Goal: Book appointment/travel/reservation

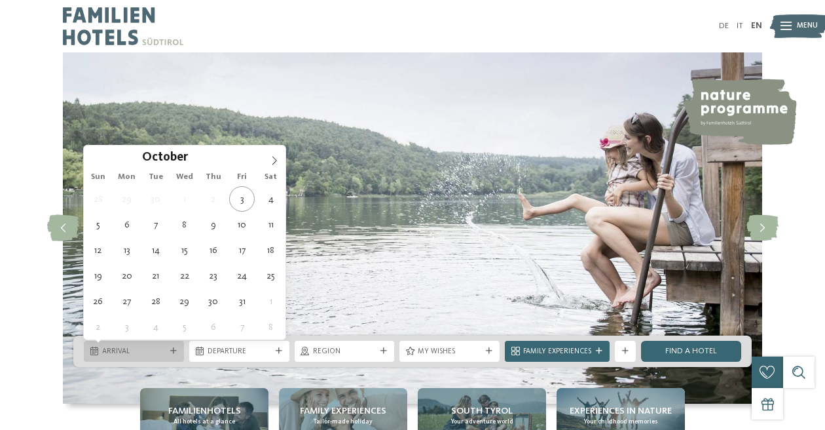
click at [170, 353] on div at bounding box center [173, 351] width 10 height 7
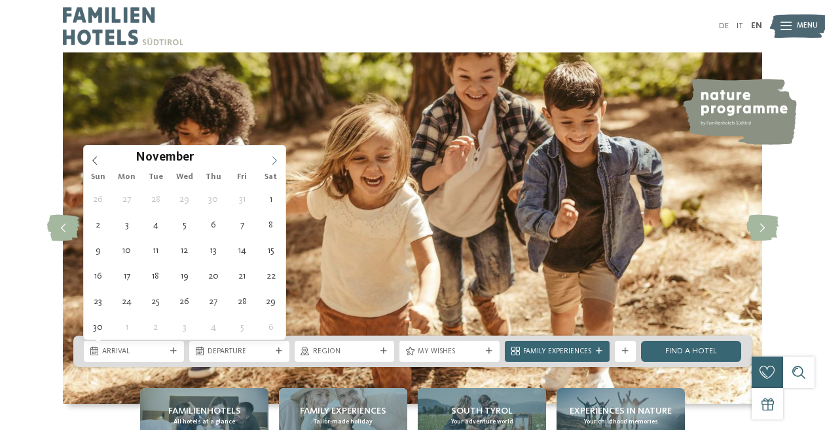
click at [275, 158] on icon at bounding box center [274, 160] width 5 height 9
click at [274, 157] on icon at bounding box center [274, 160] width 9 height 9
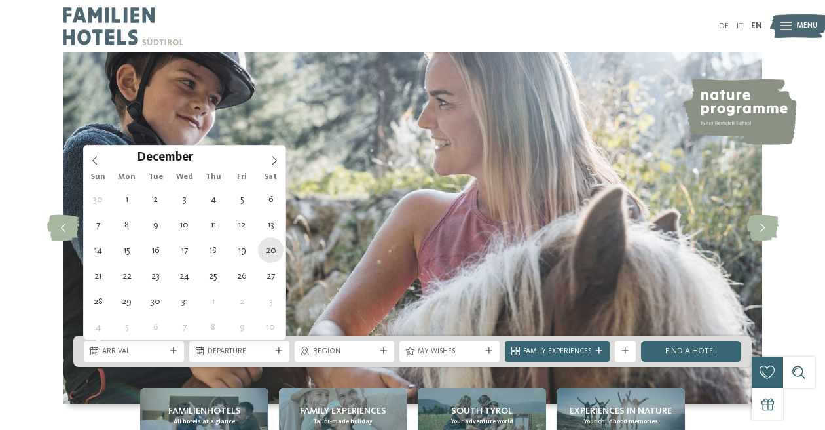
type div "[DATE]"
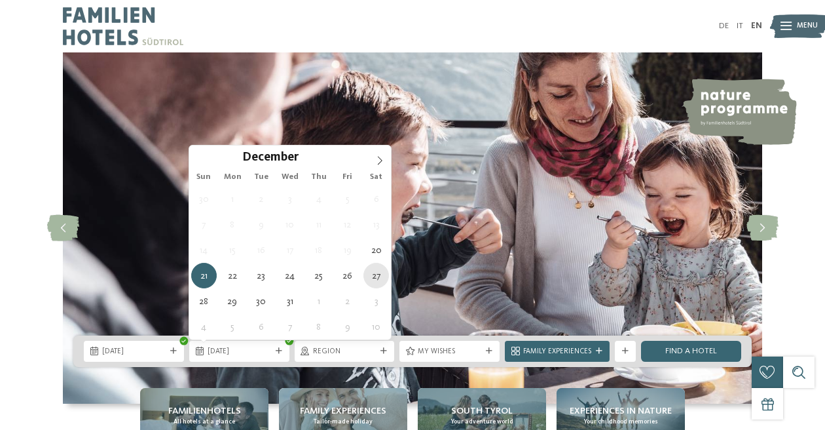
type div "[DATE]"
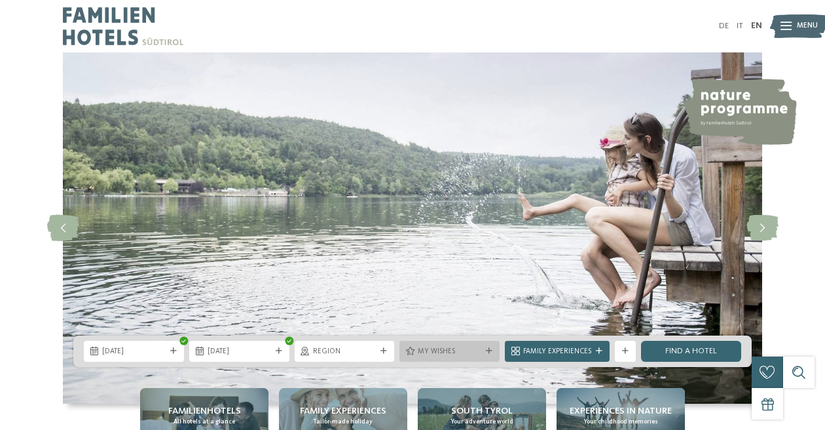
click at [490, 349] on icon at bounding box center [489, 351] width 7 height 7
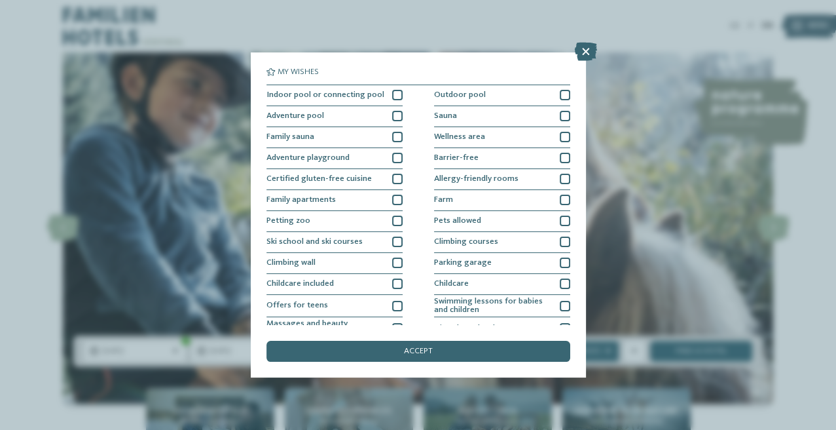
click at [648, 149] on div "My wishes Indoor pool or connecting pool Outdoor pool" at bounding box center [418, 215] width 836 height 430
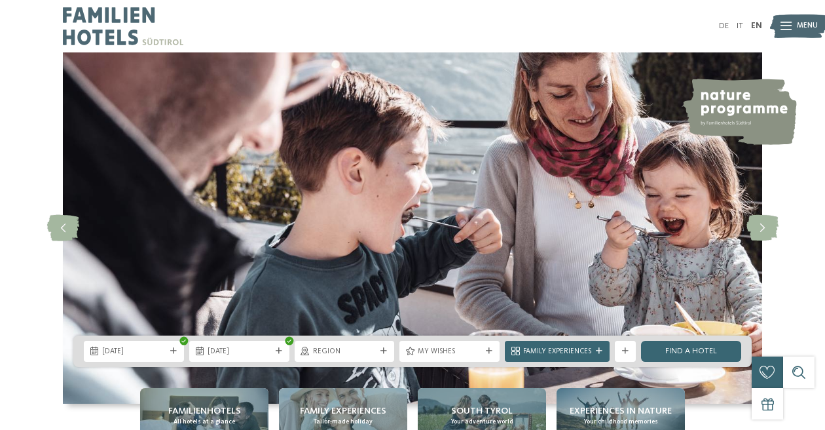
click at [722, 17] on div "DE IT EN Menu" at bounding box center [588, 26] width 350 height 52
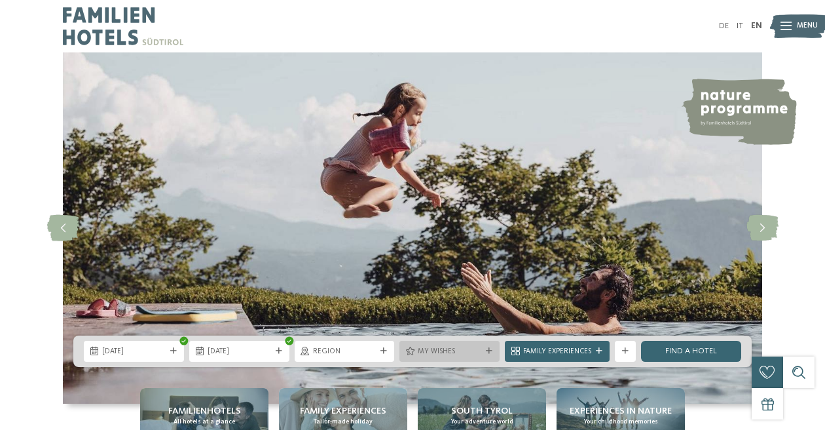
click at [491, 355] on div "My wishes" at bounding box center [449, 350] width 100 height 21
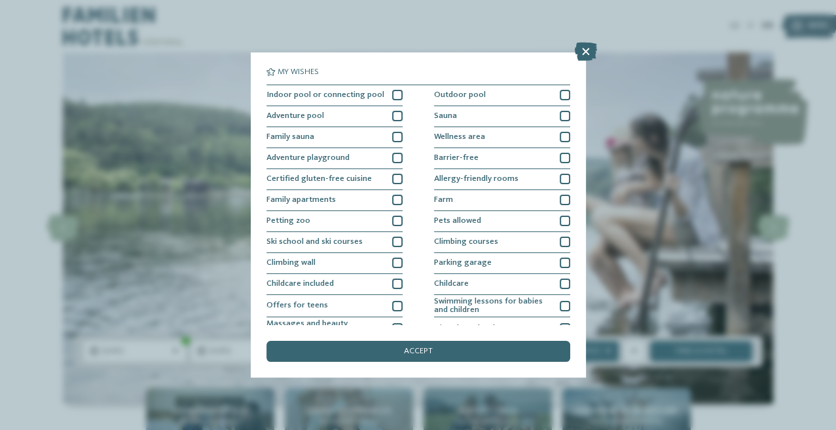
drag, startPoint x: 774, startPoint y: 132, endPoint x: 766, endPoint y: 122, distance: 12.6
click at [773, 132] on div "My wishes Indoor pool or connecting pool Outdoor pool" at bounding box center [418, 215] width 836 height 430
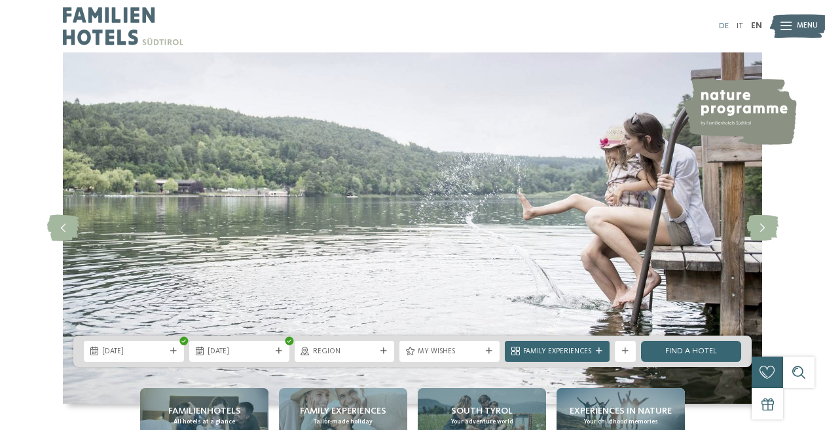
click at [722, 25] on link "DE" at bounding box center [724, 26] width 10 height 9
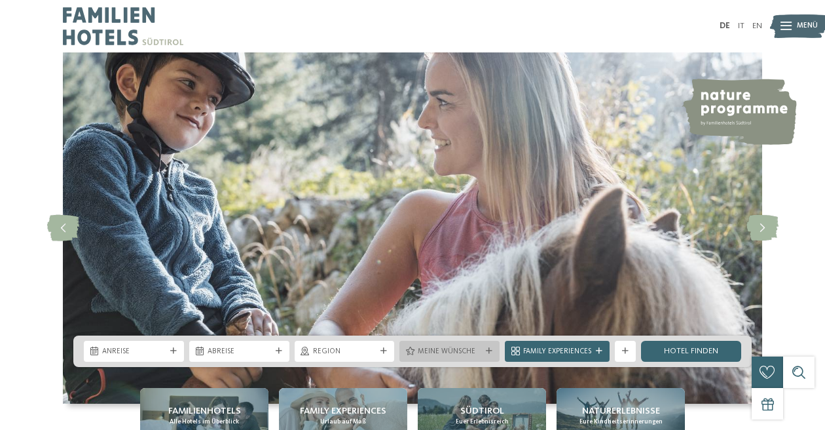
click at [488, 350] on icon at bounding box center [489, 351] width 7 height 7
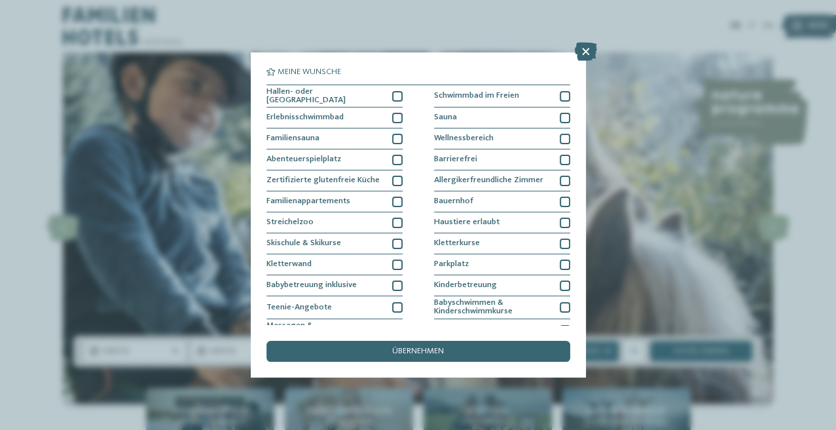
click at [100, 241] on div "Meine Wünsche Hallen- oder Schleusenbad Schwimmbad im Freien" at bounding box center [418, 215] width 836 height 430
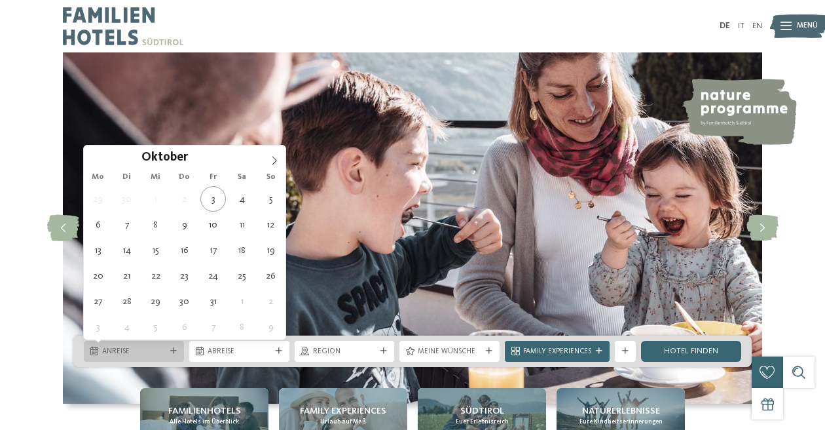
click at [172, 350] on icon at bounding box center [173, 351] width 7 height 7
click at [277, 158] on icon at bounding box center [274, 160] width 9 height 9
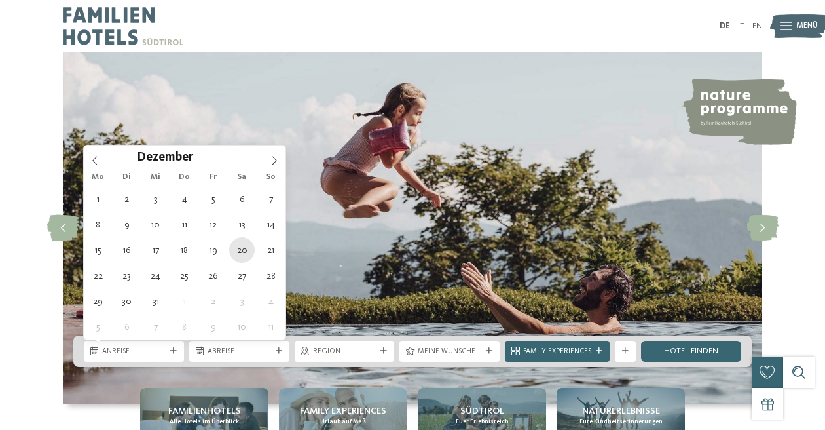
type div "[DATE]"
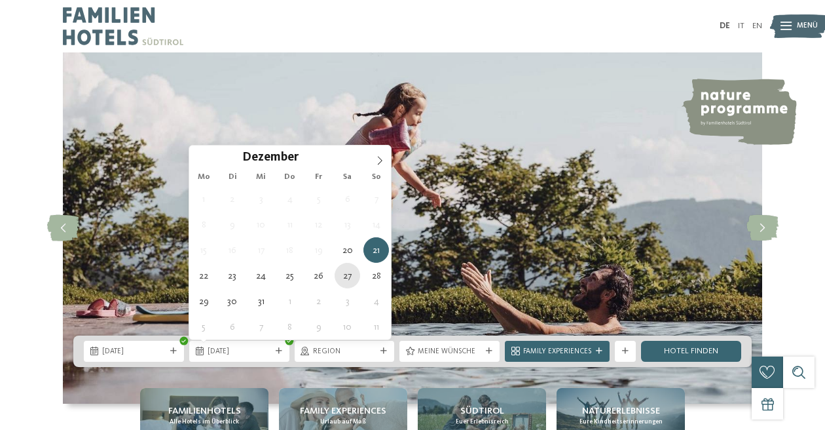
type div "[DATE]"
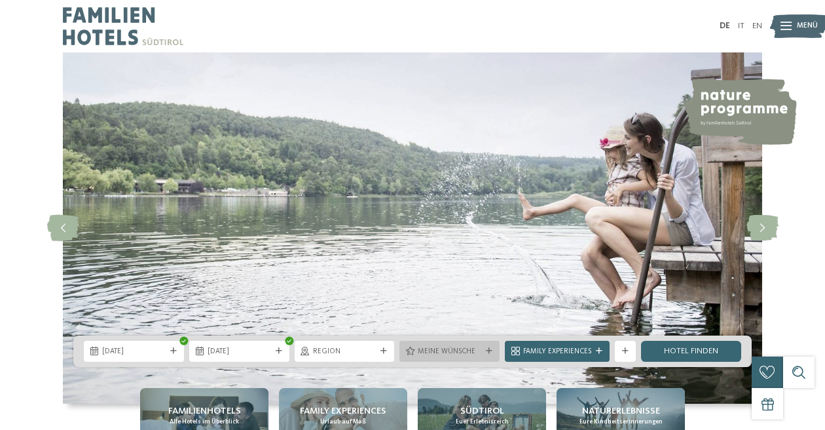
click at [488, 351] on icon at bounding box center [489, 351] width 7 height 7
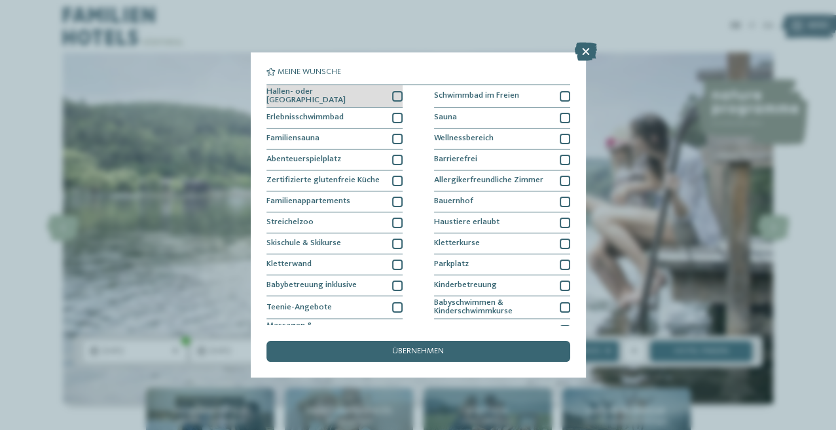
click at [397, 92] on div at bounding box center [397, 96] width 10 height 10
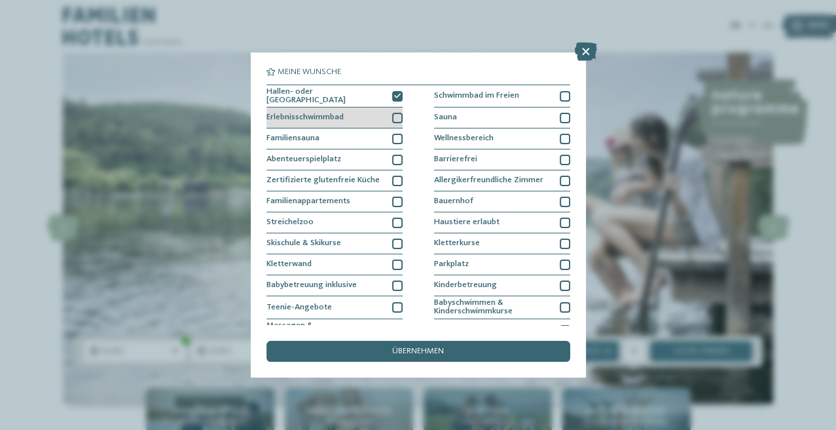
click at [396, 116] on div at bounding box center [397, 118] width 10 height 10
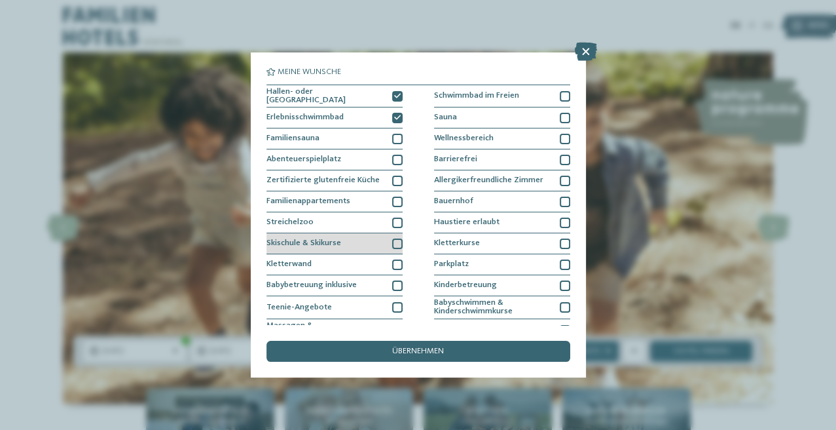
click at [394, 240] on div at bounding box center [397, 243] width 10 height 10
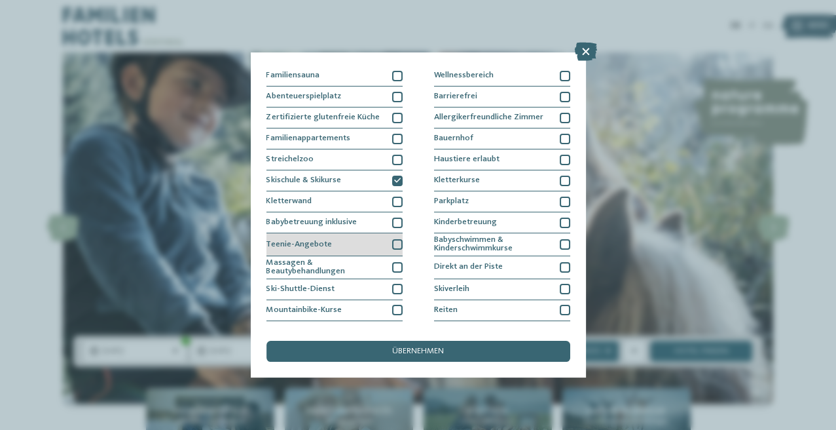
scroll to position [94, 0]
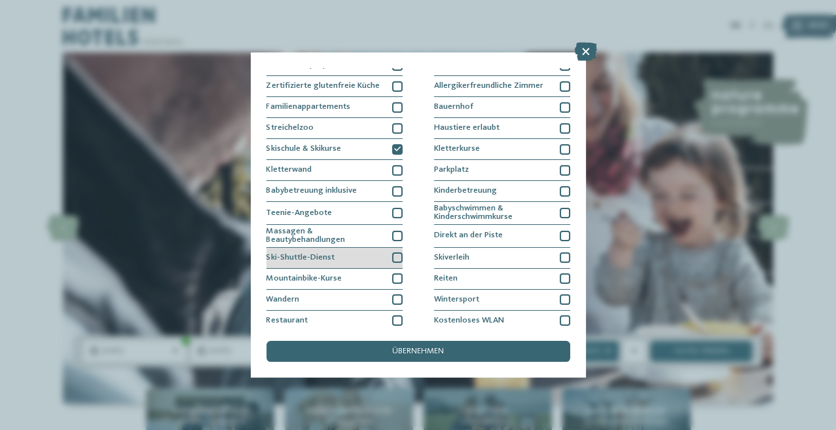
click at [397, 255] on div at bounding box center [397, 257] width 10 height 10
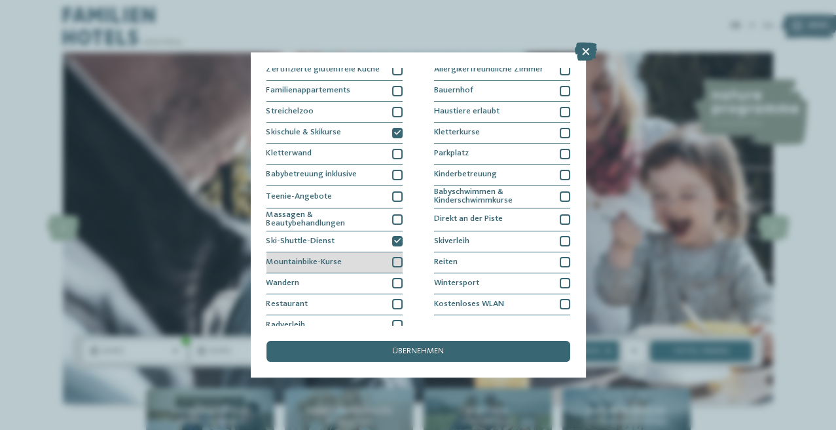
scroll to position [119, 0]
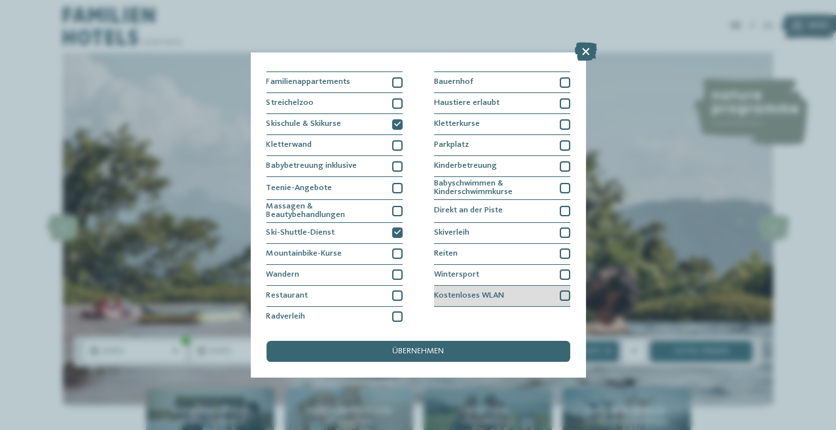
click at [560, 290] on div at bounding box center [565, 295] width 10 height 10
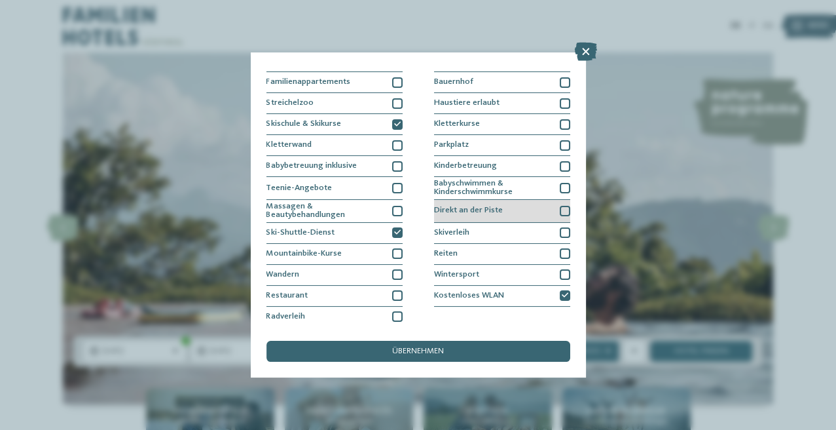
click at [564, 208] on div at bounding box center [565, 211] width 10 height 10
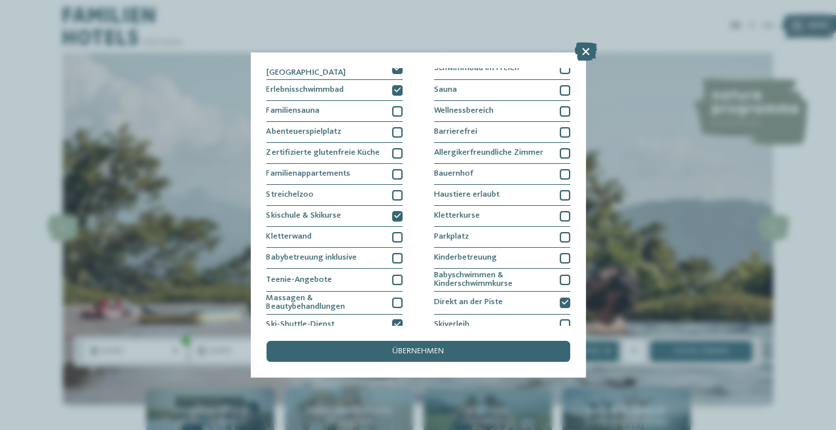
scroll to position [25, 0]
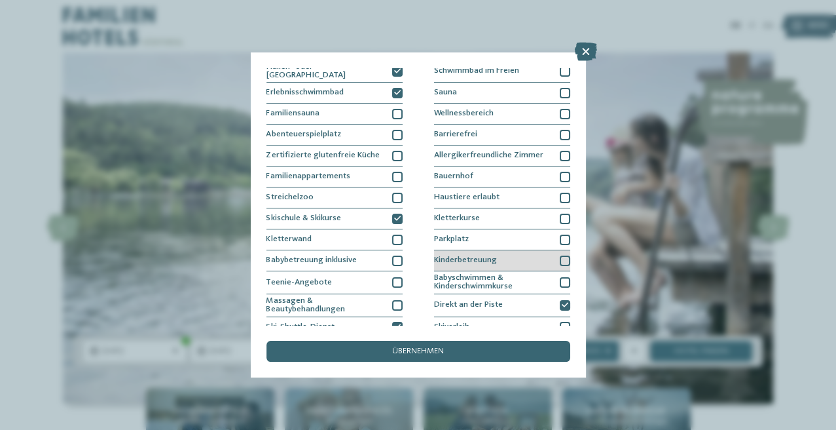
click at [560, 255] on div at bounding box center [565, 260] width 10 height 10
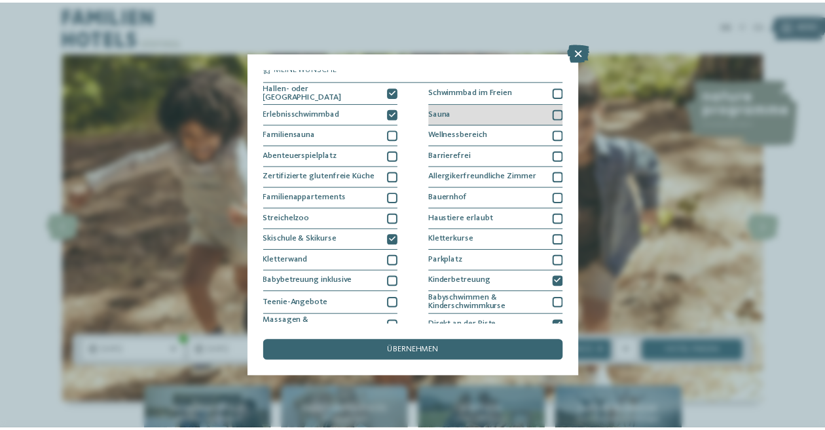
scroll to position [0, 0]
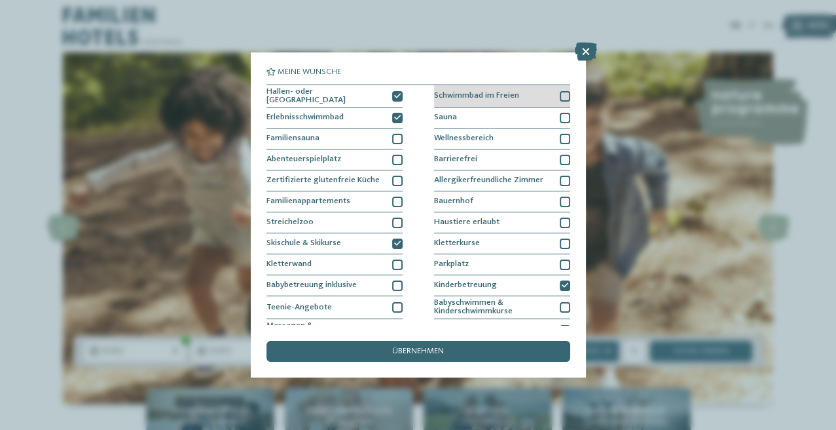
click at [562, 92] on div at bounding box center [565, 96] width 10 height 10
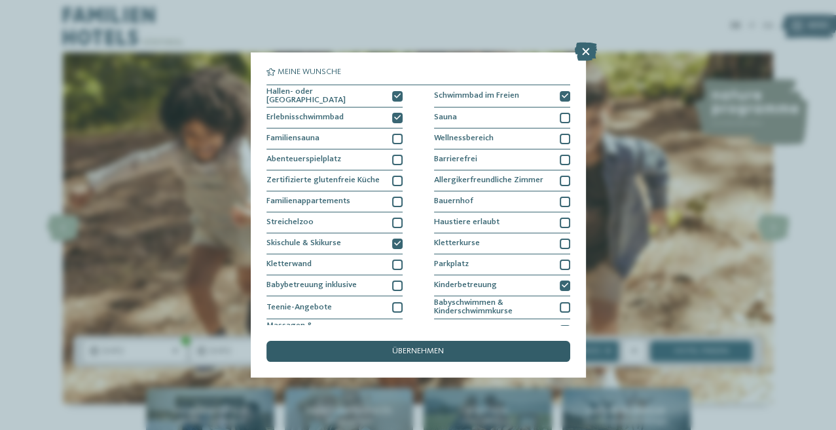
click at [419, 355] on span "übernehmen" at bounding box center [418, 351] width 52 height 9
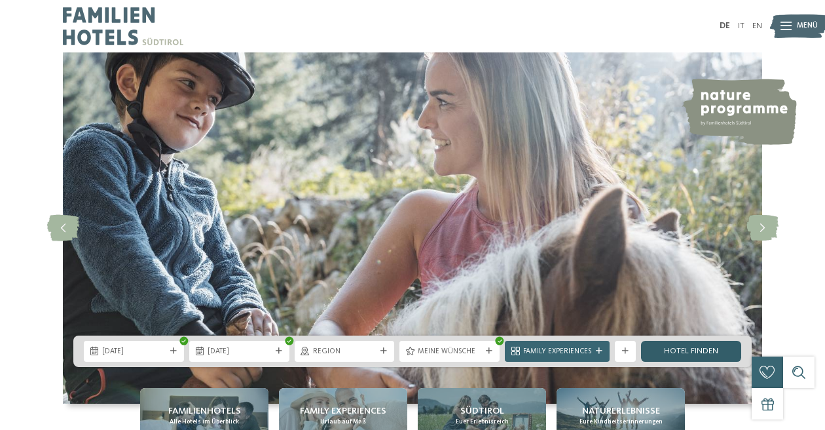
click at [694, 352] on link "Hotel finden" at bounding box center [691, 350] width 100 height 21
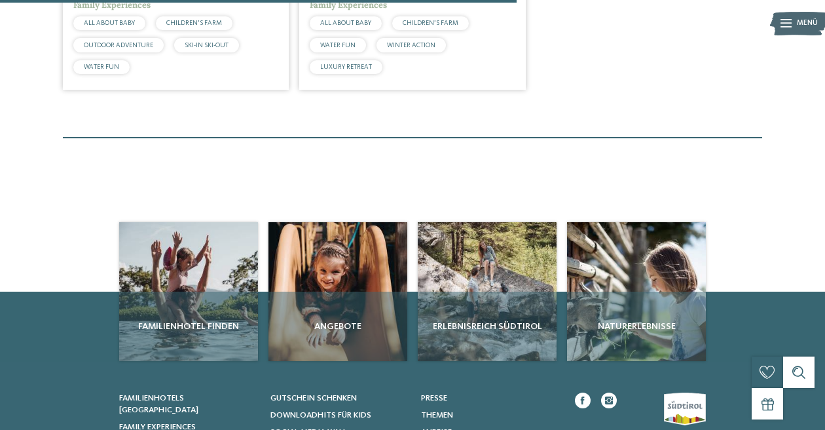
scroll to position [280, 0]
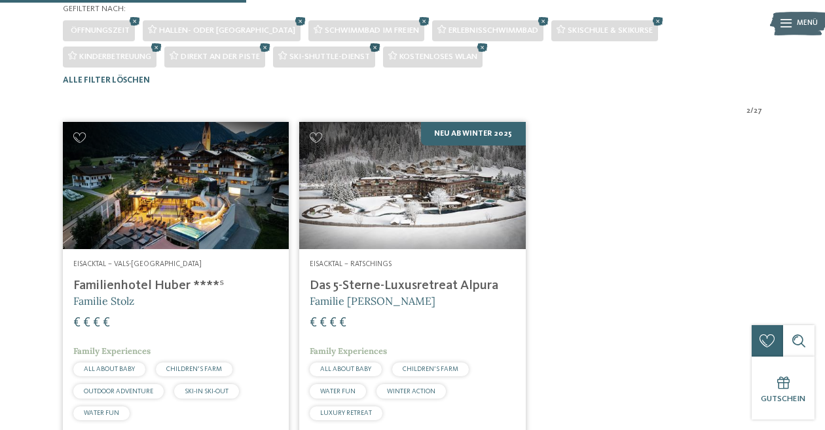
click at [367, 54] on icon at bounding box center [375, 48] width 16 height 14
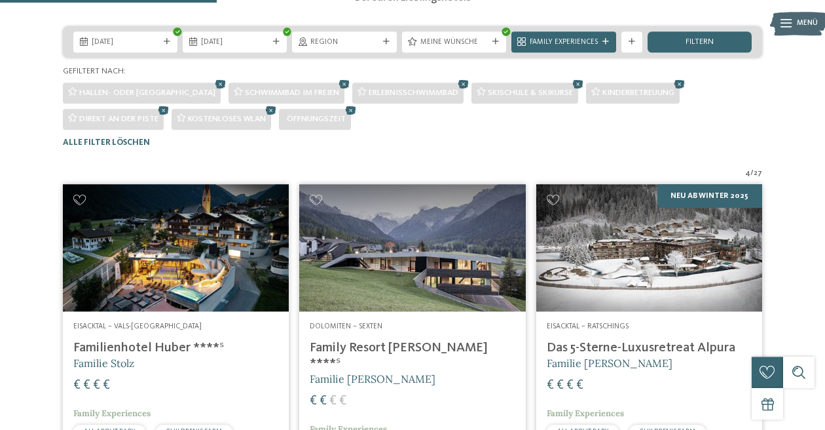
scroll to position [212, 0]
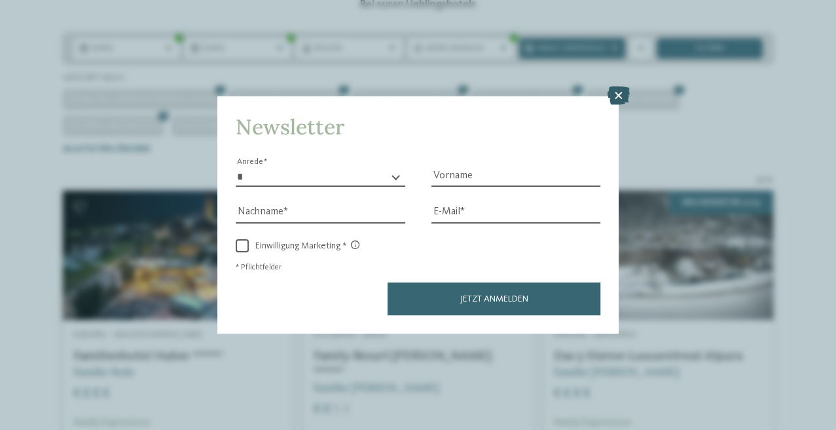
click at [617, 92] on icon at bounding box center [619, 95] width 22 height 18
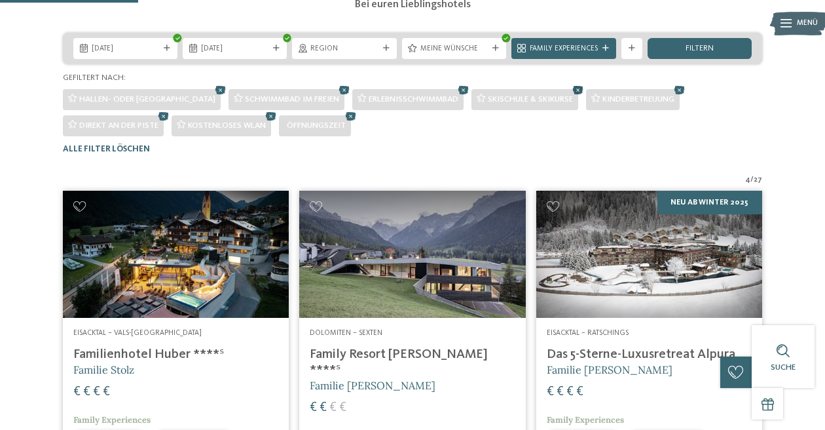
click at [570, 97] on icon at bounding box center [578, 90] width 16 height 14
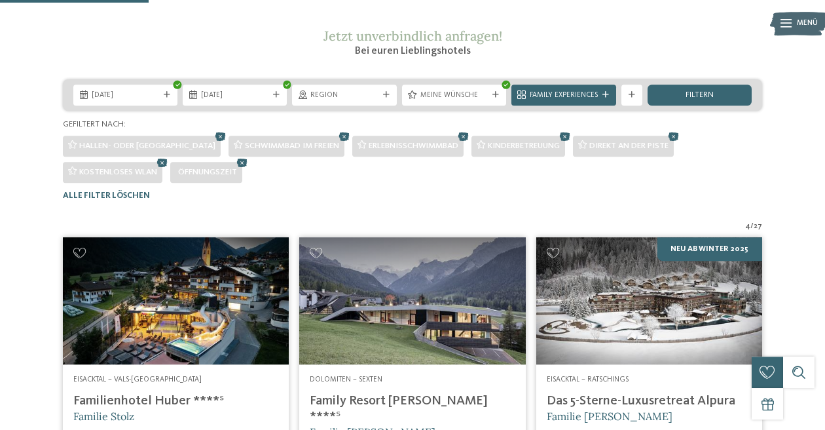
scroll to position [142, 0]
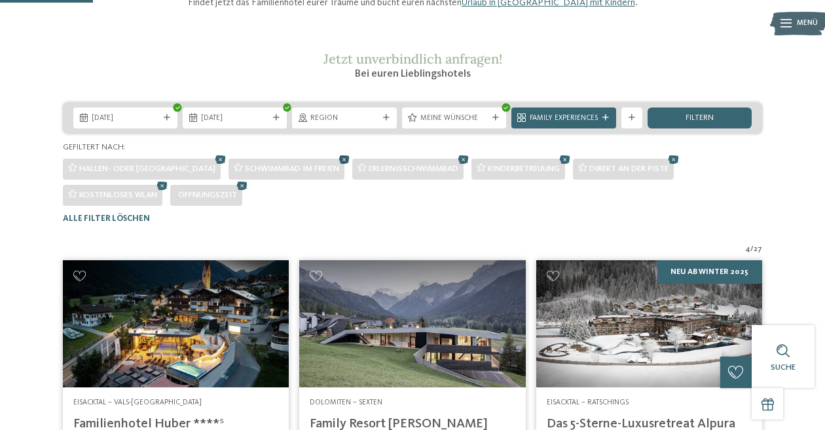
click at [337, 166] on icon at bounding box center [345, 160] width 16 height 14
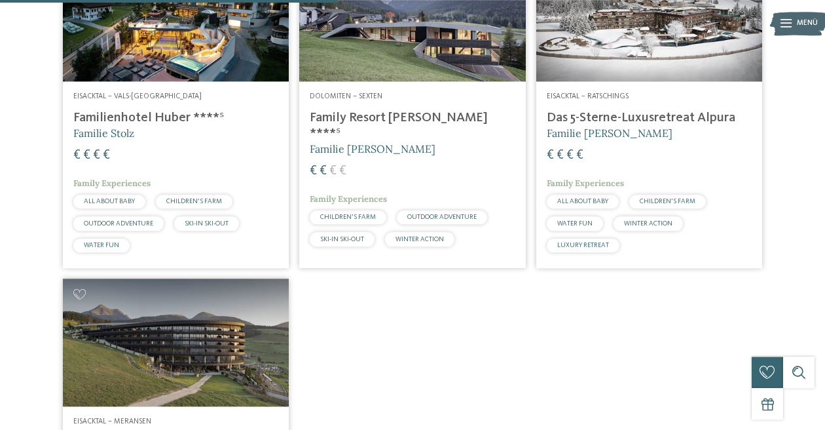
scroll to position [393, 0]
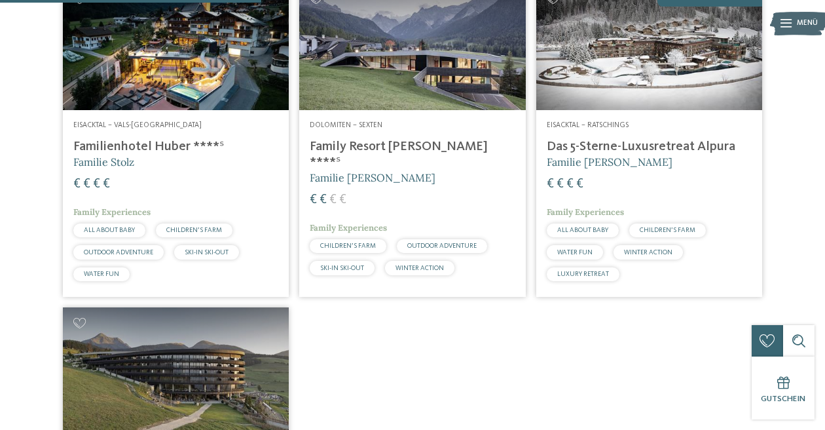
click at [434, 110] on img at bounding box center [412, 46] width 226 height 127
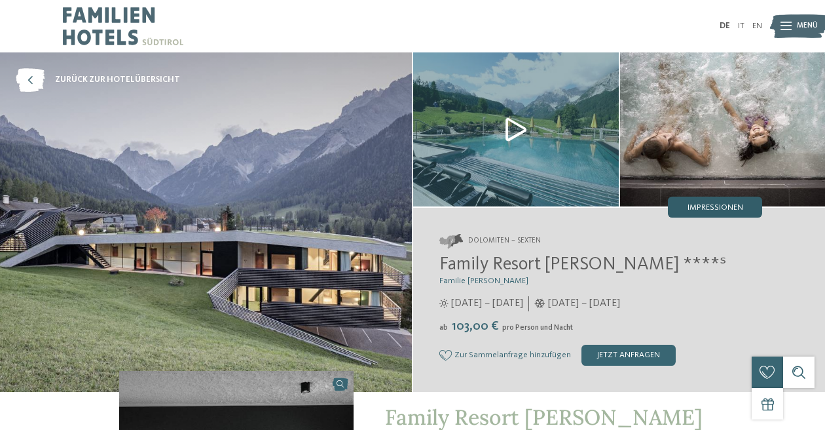
click at [693, 211] on span "Impressionen" at bounding box center [716, 208] width 56 height 9
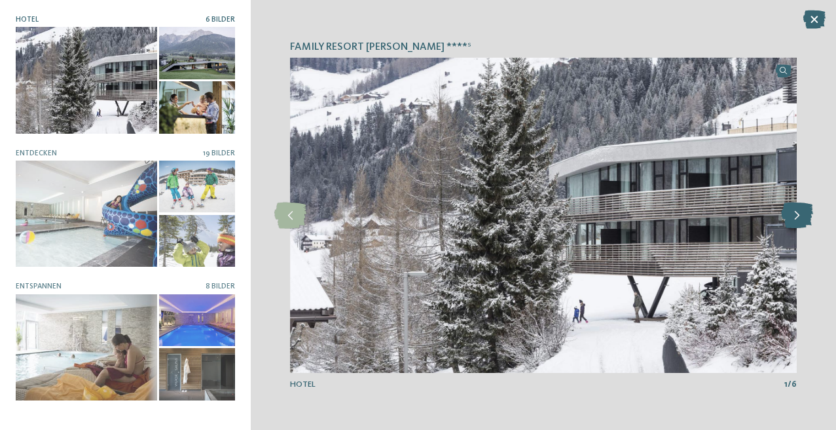
click at [796, 216] on icon at bounding box center [797, 215] width 32 height 26
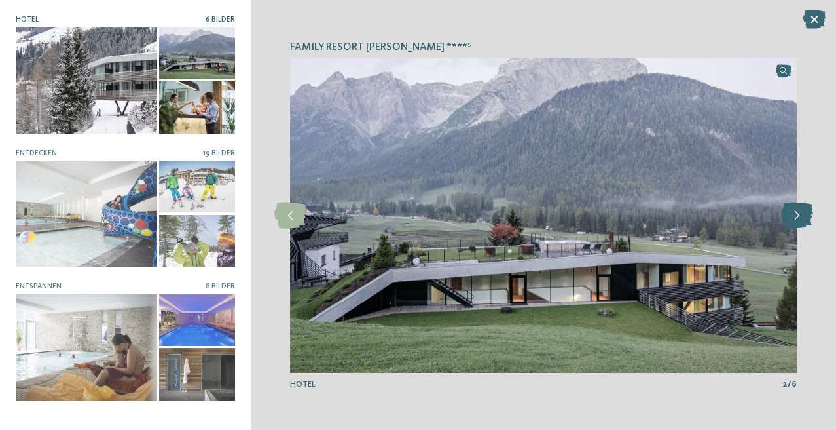
click at [796, 216] on icon at bounding box center [797, 215] width 32 height 26
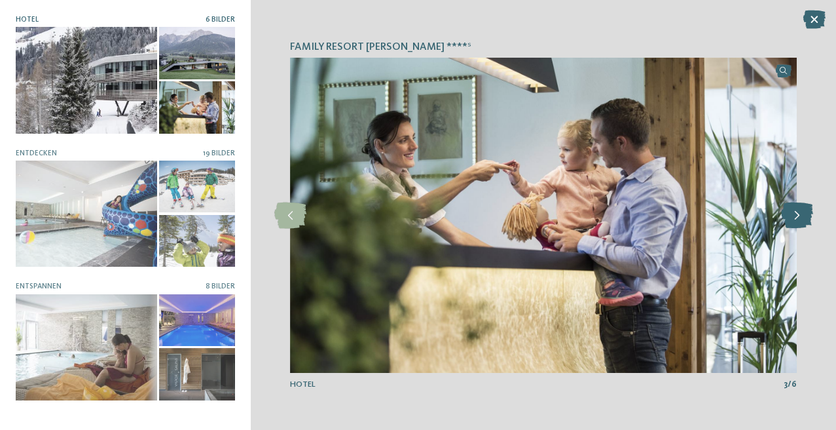
click at [796, 216] on icon at bounding box center [797, 215] width 32 height 26
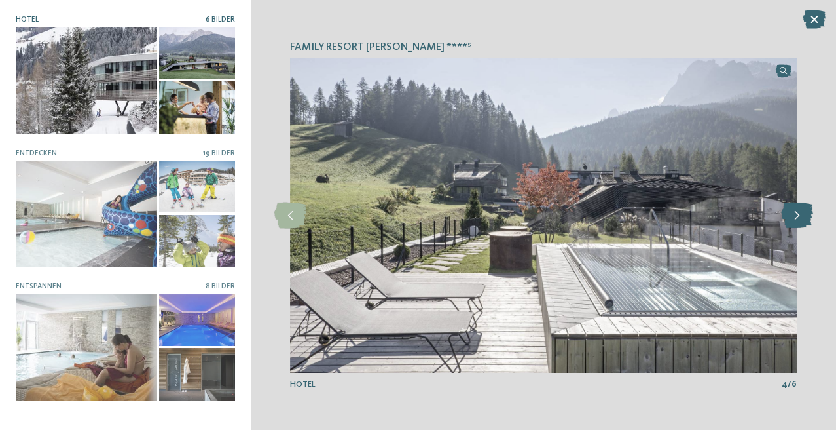
click at [796, 216] on icon at bounding box center [797, 215] width 32 height 26
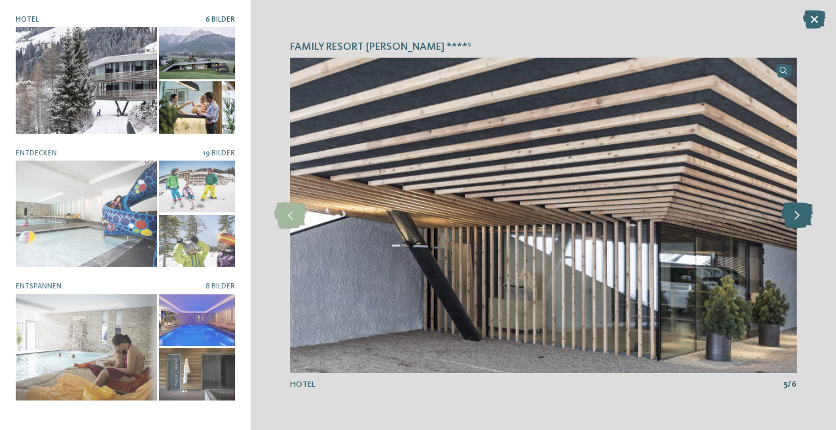
click at [796, 216] on icon at bounding box center [797, 215] width 32 height 26
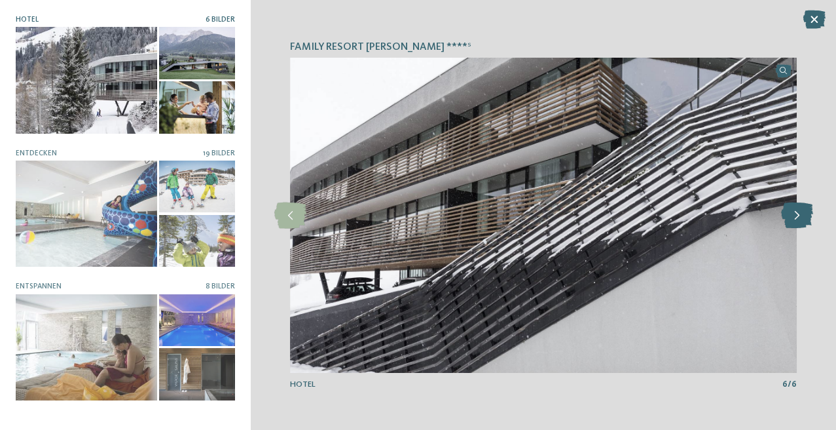
click at [796, 216] on icon at bounding box center [797, 215] width 32 height 26
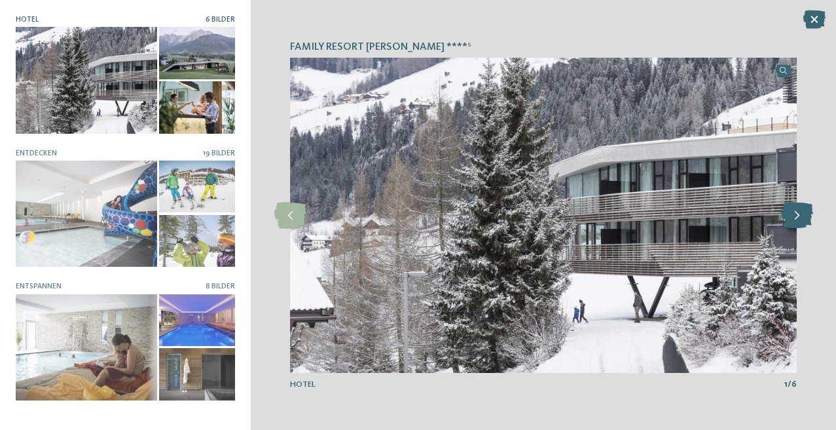
click at [796, 216] on icon at bounding box center [797, 215] width 32 height 26
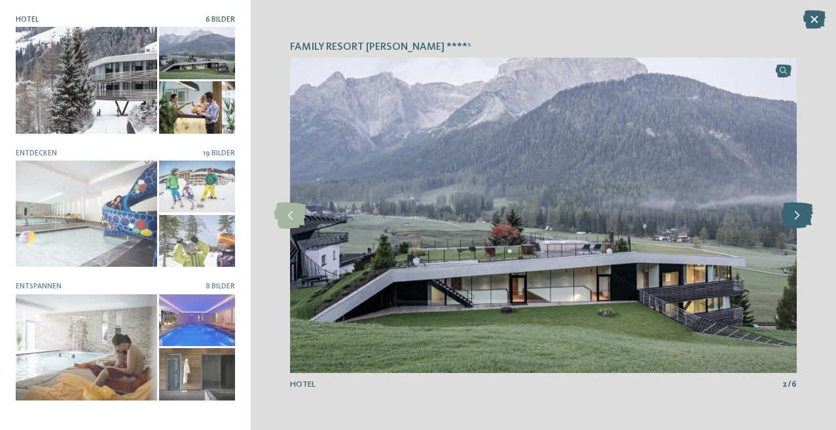
click at [795, 216] on icon at bounding box center [797, 215] width 32 height 26
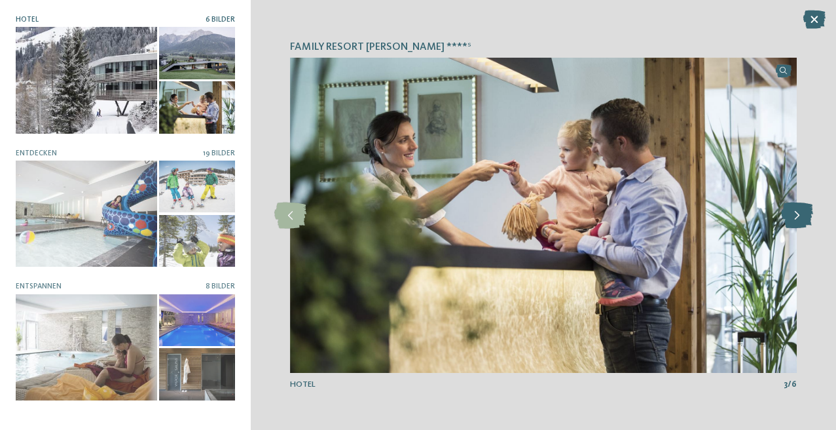
click at [795, 219] on icon at bounding box center [797, 215] width 32 height 26
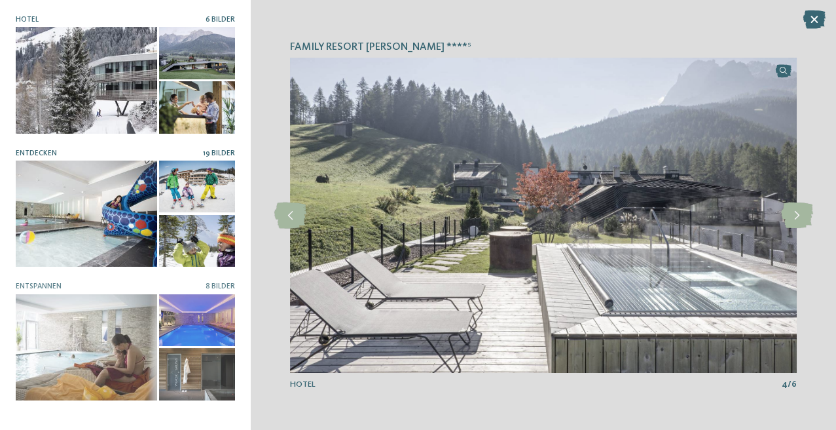
click at [122, 210] on div at bounding box center [86, 213] width 141 height 106
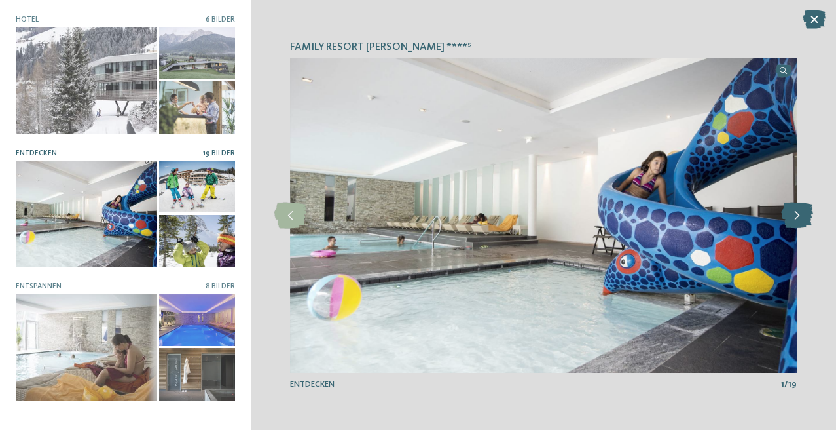
click at [790, 216] on icon at bounding box center [797, 215] width 32 height 26
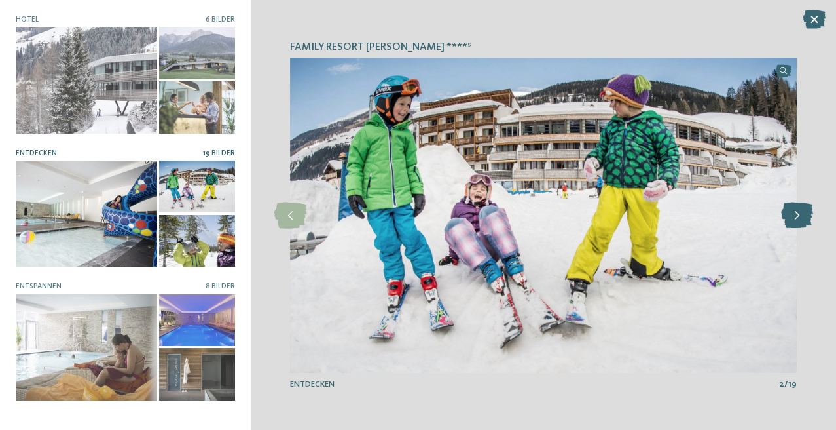
click at [790, 216] on icon at bounding box center [797, 215] width 32 height 26
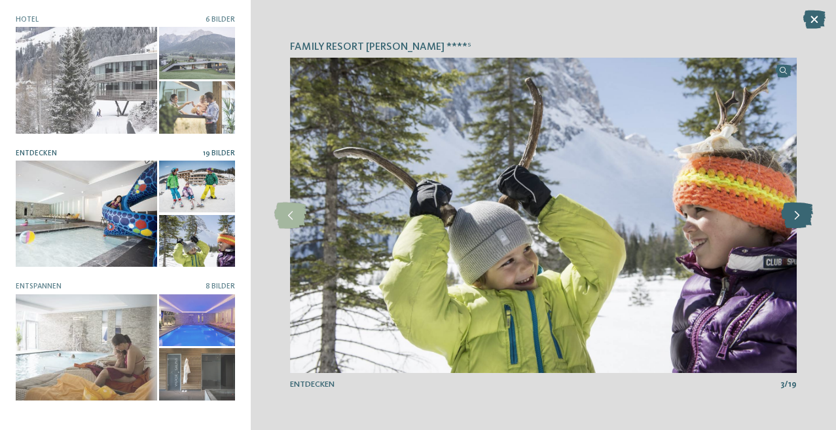
click at [790, 216] on icon at bounding box center [797, 215] width 32 height 26
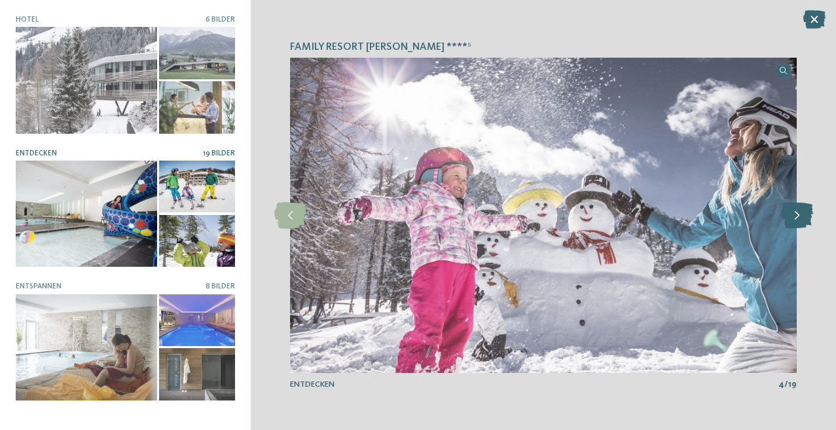
click at [790, 216] on icon at bounding box center [797, 215] width 32 height 26
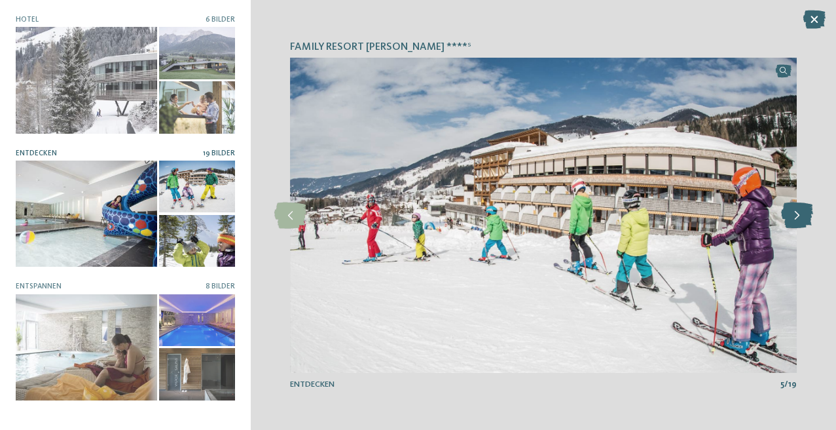
click at [790, 216] on icon at bounding box center [797, 215] width 32 height 26
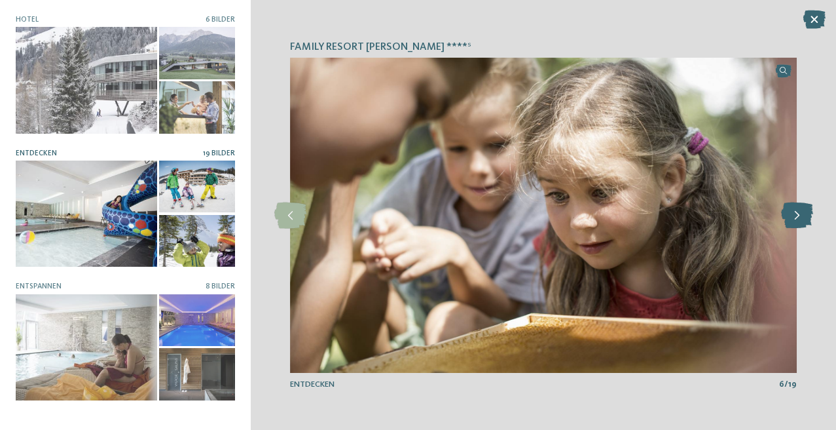
click at [790, 216] on icon at bounding box center [797, 215] width 32 height 26
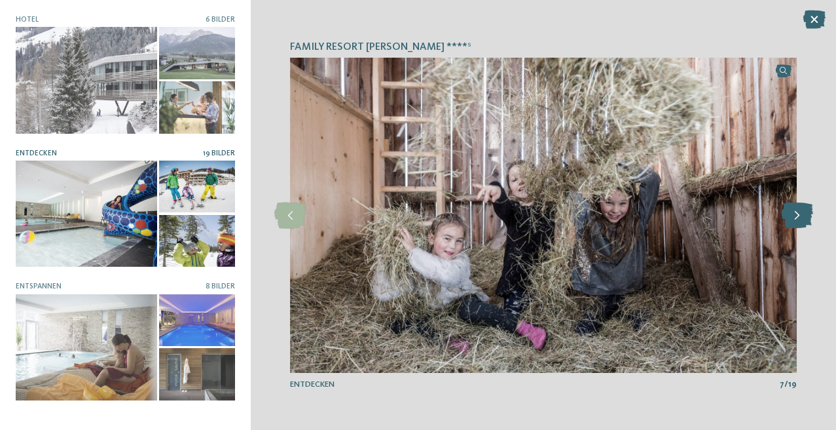
click at [790, 216] on icon at bounding box center [797, 215] width 32 height 26
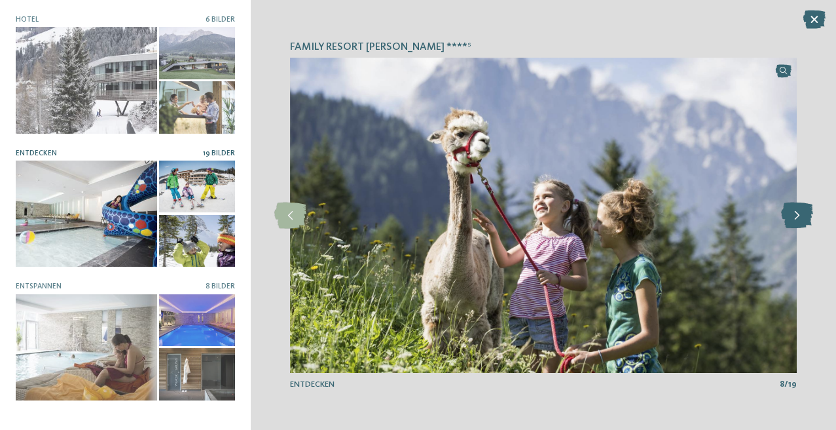
click at [790, 216] on icon at bounding box center [797, 215] width 32 height 26
